Goal: Task Accomplishment & Management: Use online tool/utility

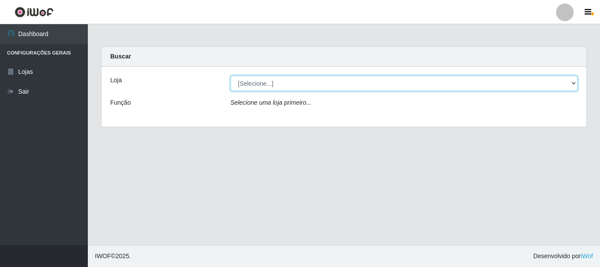
click at [264, 86] on select "[Selecione...] Nordestão - Alecrim" at bounding box center [405, 83] width 348 height 15
click at [231, 76] on select "[Selecione...] Nordestão - Alecrim" at bounding box center [405, 83] width 348 height 15
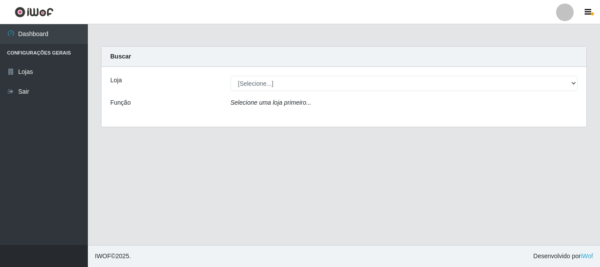
click at [263, 104] on icon "Selecione uma loja primeiro..." at bounding box center [271, 102] width 81 height 7
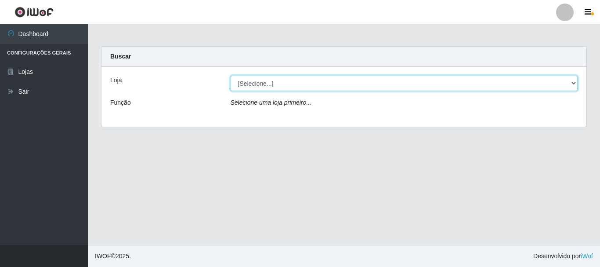
click at [264, 87] on select "[Selecione...] Nordestão - Alecrim" at bounding box center [405, 83] width 348 height 15
select select "453"
click at [231, 76] on select "[Selecione...] Nordestão - Alecrim" at bounding box center [405, 83] width 348 height 15
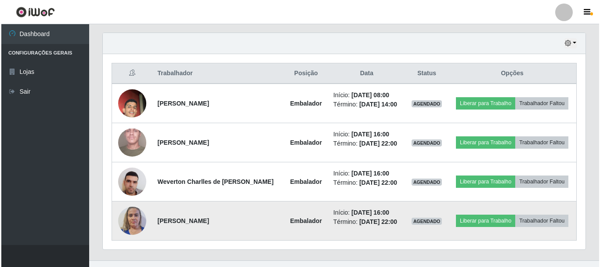
scroll to position [317, 0]
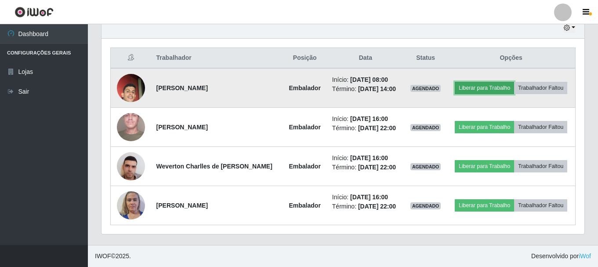
click at [471, 89] on button "Liberar para Trabalho" at bounding box center [484, 88] width 59 height 12
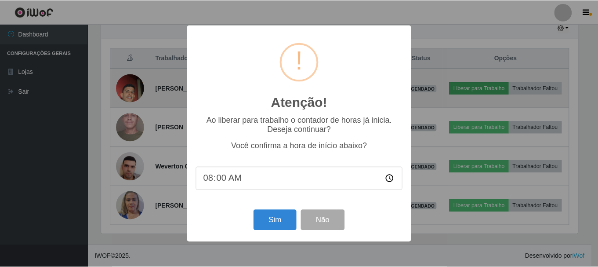
scroll to position [182, 479]
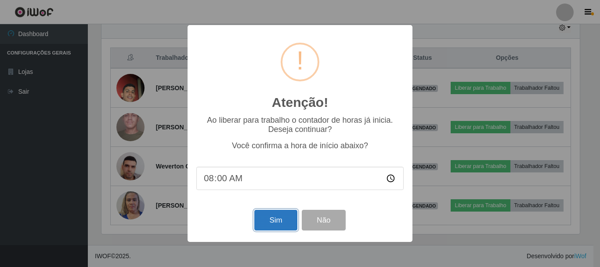
click at [266, 220] on button "Sim" at bounding box center [275, 220] width 43 height 21
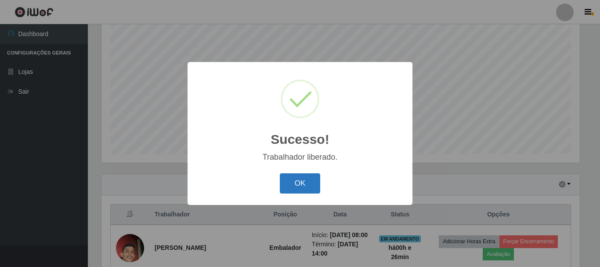
click at [291, 190] on button "OK" at bounding box center [300, 183] width 41 height 21
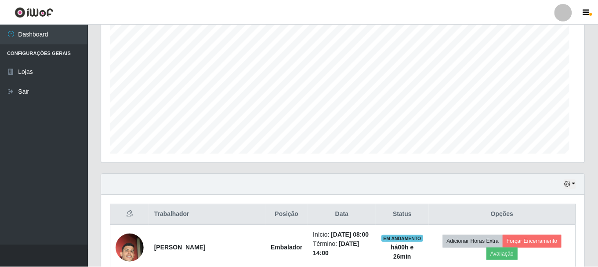
scroll to position [182, 483]
